Goal: Download file/media

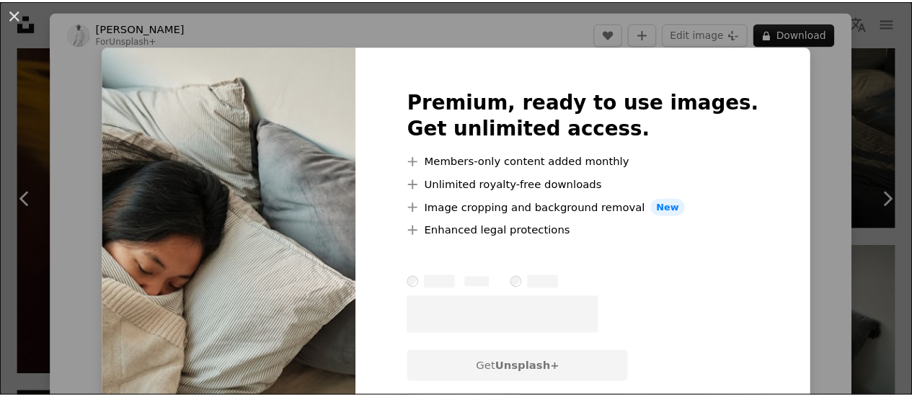
scroll to position [9735, 0]
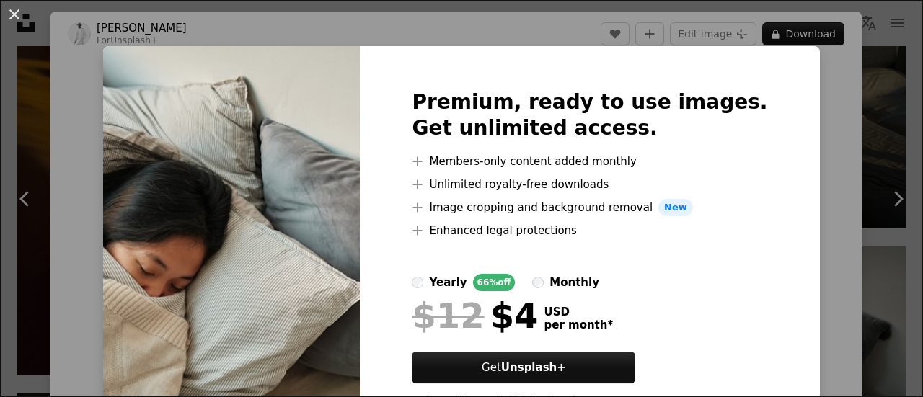
click at [873, 116] on div "An X shape Premium, ready to use images. Get unlimited access. A plus sign Memb…" at bounding box center [461, 198] width 923 height 397
click at [12, 20] on button "An X shape" at bounding box center [14, 14] width 17 height 17
click at [12, 12] on icon "Unsplash logo Unsplash Home" at bounding box center [26, 23] width 29 height 29
click at [16, 15] on icon "Unsplash logo Unsplash Home" at bounding box center [26, 23] width 29 height 29
click at [867, 100] on img at bounding box center [763, 15] width 285 height 427
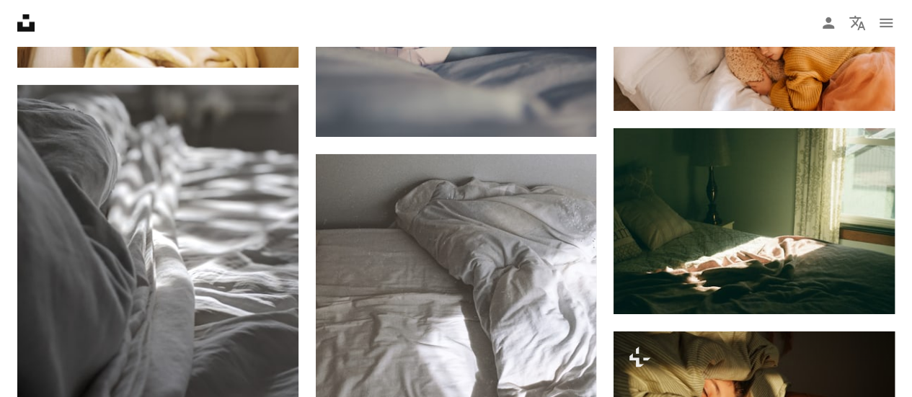
scroll to position [10528, 0]
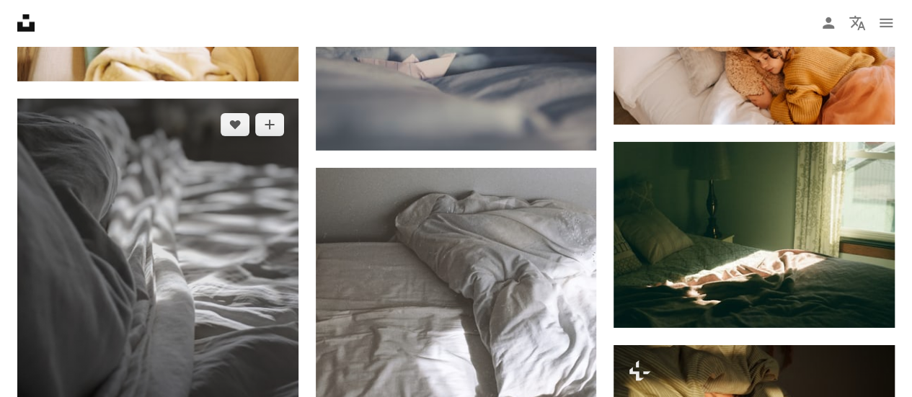
click at [120, 211] on img at bounding box center [157, 286] width 281 height 374
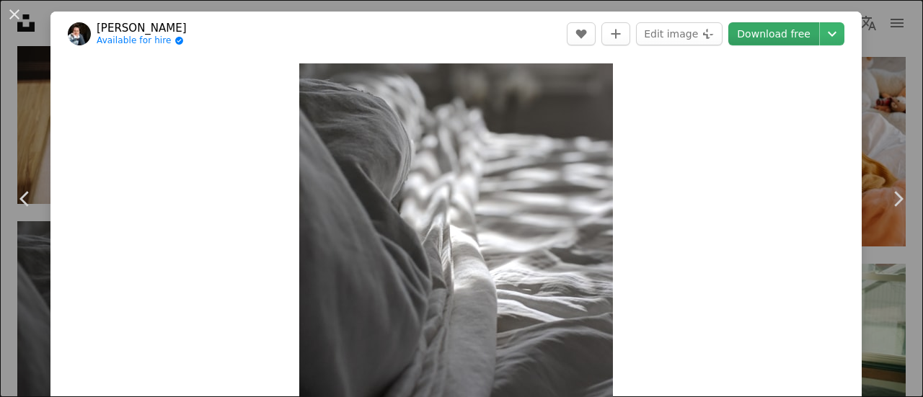
click at [787, 33] on link "Download free" at bounding box center [773, 33] width 91 height 23
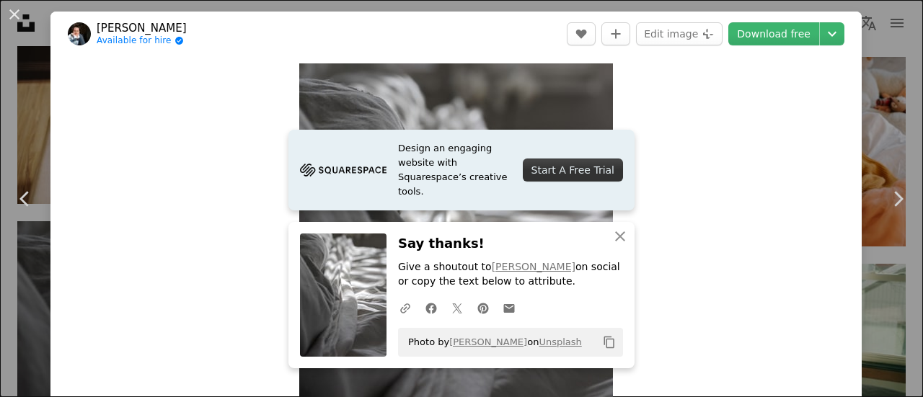
click at [14, 15] on button "An X shape" at bounding box center [14, 14] width 17 height 17
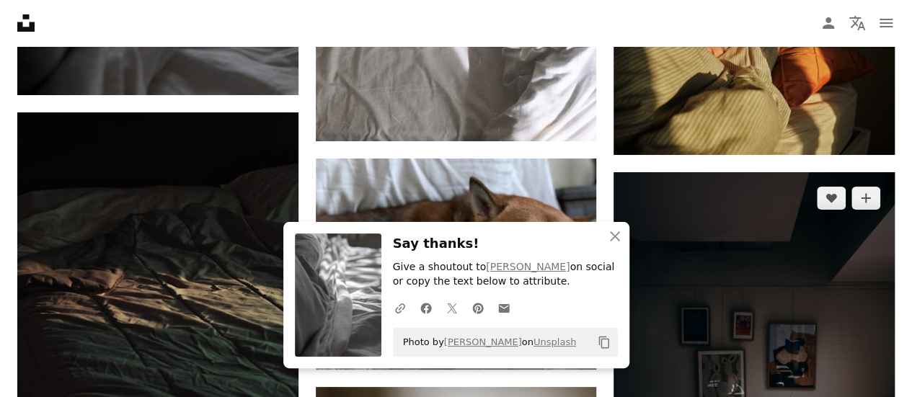
scroll to position [11033, 0]
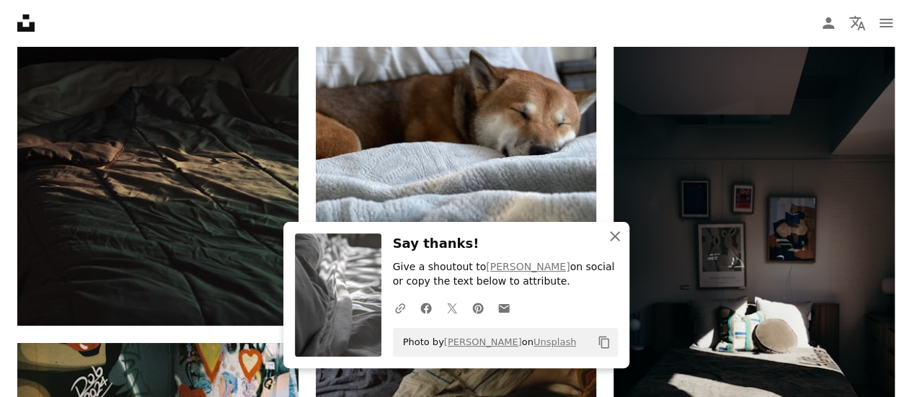
click at [616, 242] on icon "An X shape" at bounding box center [614, 236] width 17 height 17
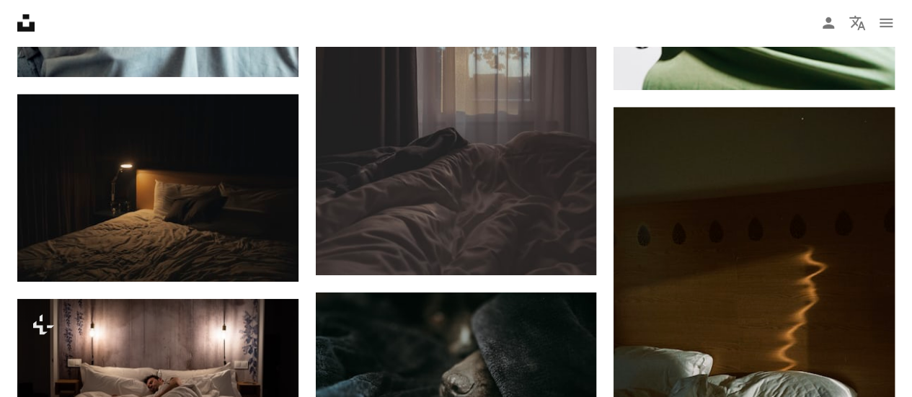
scroll to position [13124, 0]
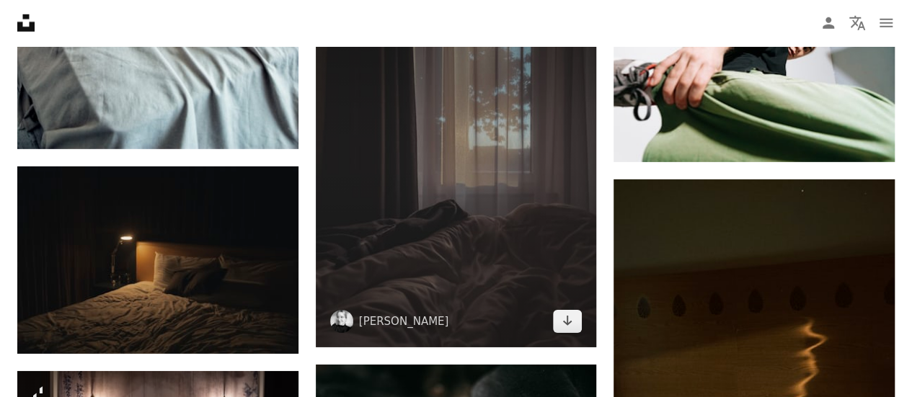
click at [460, 208] on img at bounding box center [456, 160] width 281 height 374
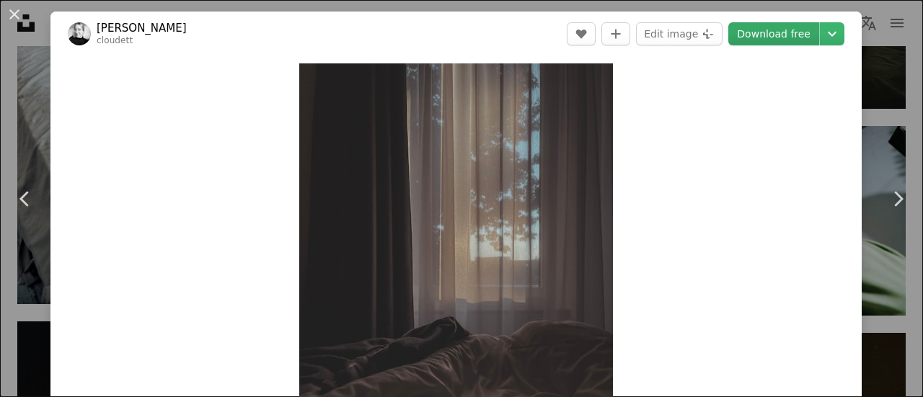
click at [757, 34] on link "Download free" at bounding box center [773, 33] width 91 height 23
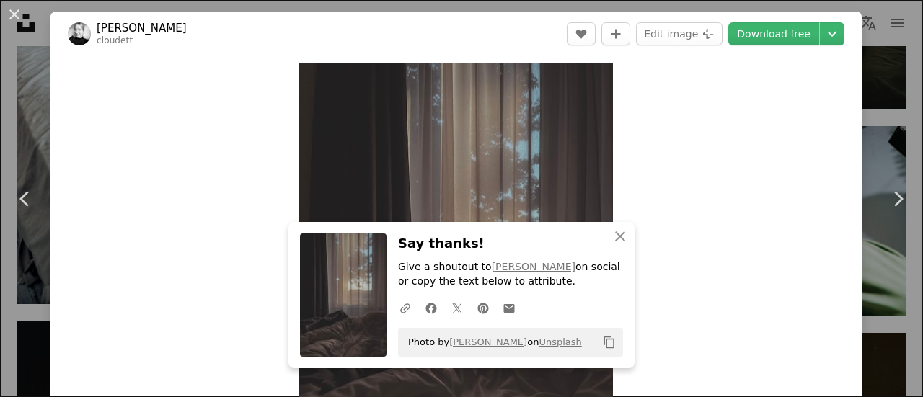
drag, startPoint x: 12, startPoint y: 12, endPoint x: 16, endPoint y: 2, distance: 11.0
click at [12, 12] on button "An X shape" at bounding box center [14, 14] width 17 height 17
